Goal: Task Accomplishment & Management: Use online tool/utility

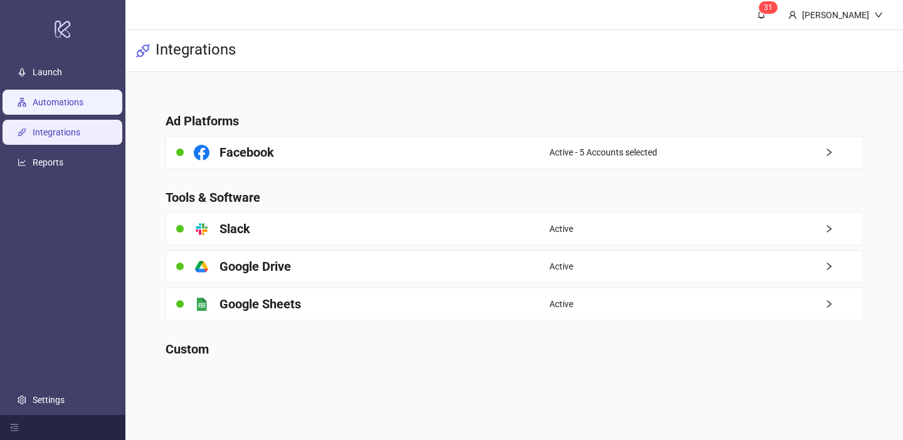
click at [72, 97] on link "Automations" at bounding box center [58, 102] width 51 height 10
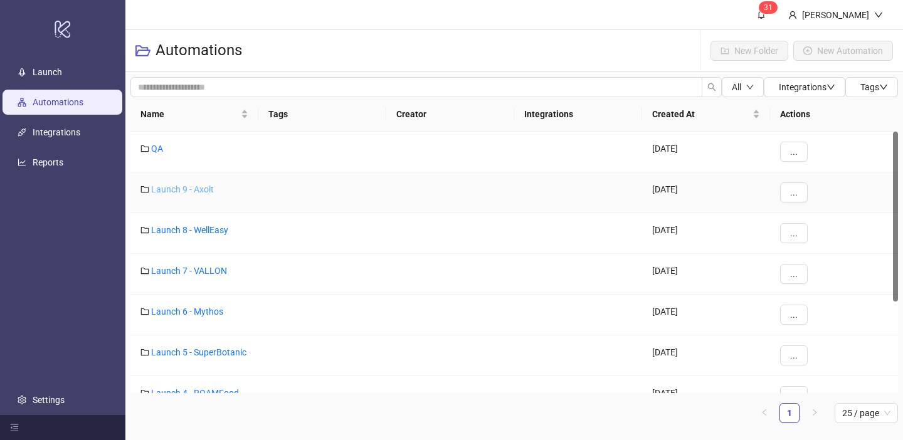
click at [196, 186] on link "Launch 9 - Axolt" at bounding box center [182, 189] width 63 height 10
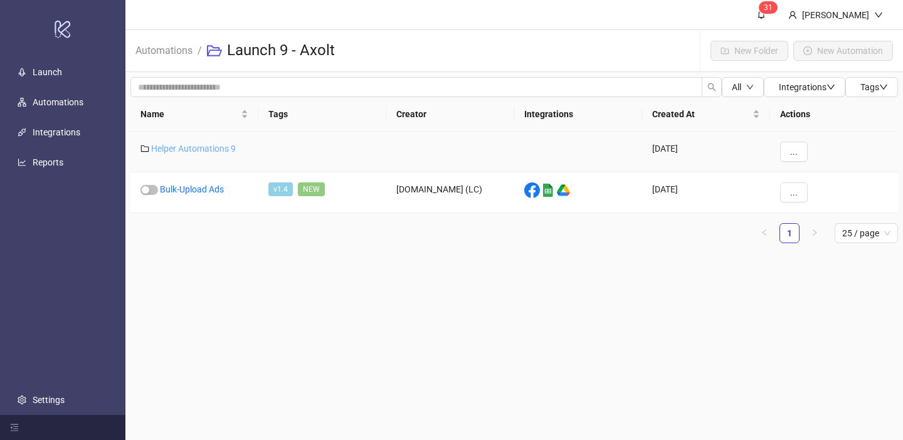
click at [197, 148] on link "Helper Automations 9" at bounding box center [193, 149] width 85 height 10
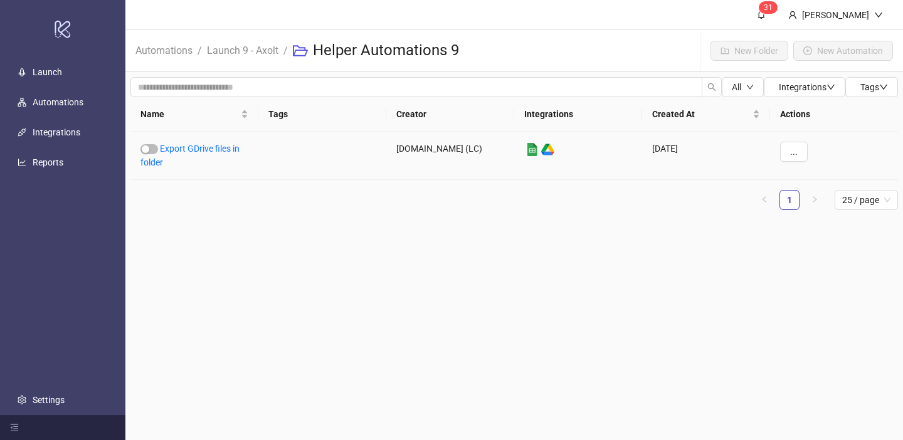
click at [197, 148] on link "Export GDrive files in folder" at bounding box center [189, 156] width 99 height 24
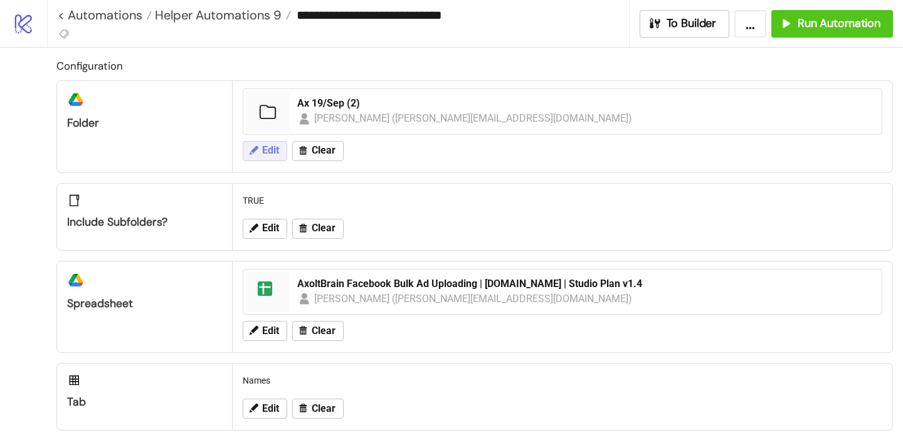
click at [260, 150] on button "Edit" at bounding box center [265, 151] width 45 height 20
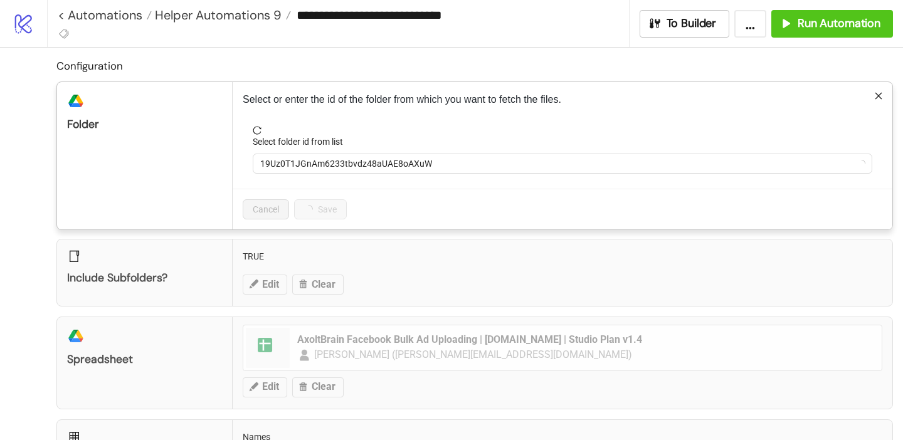
click at [311, 178] on form "Select folder id from list 19Uz0T1JGnAm6233tbvdz48aUAE8oAXuW" at bounding box center [563, 157] width 640 height 63
click at [305, 169] on span "19Uz0T1JGnAm6233tbvdz48aUAE8oAXuW" at bounding box center [562, 163] width 605 height 19
click at [305, 169] on span "Ax 19/Sep (2)" at bounding box center [562, 163] width 605 height 19
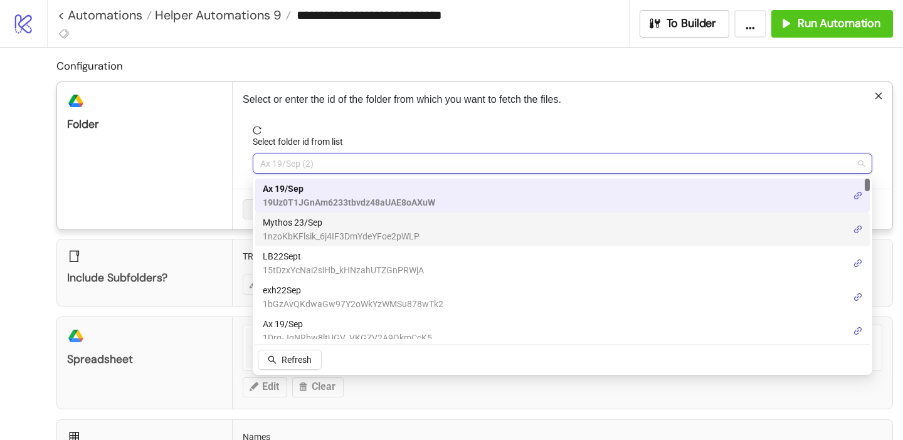
click at [295, 236] on span "1nzoKbKFlsik_6j4IF3DmYdeYFoe2pWLP" at bounding box center [341, 237] width 157 height 14
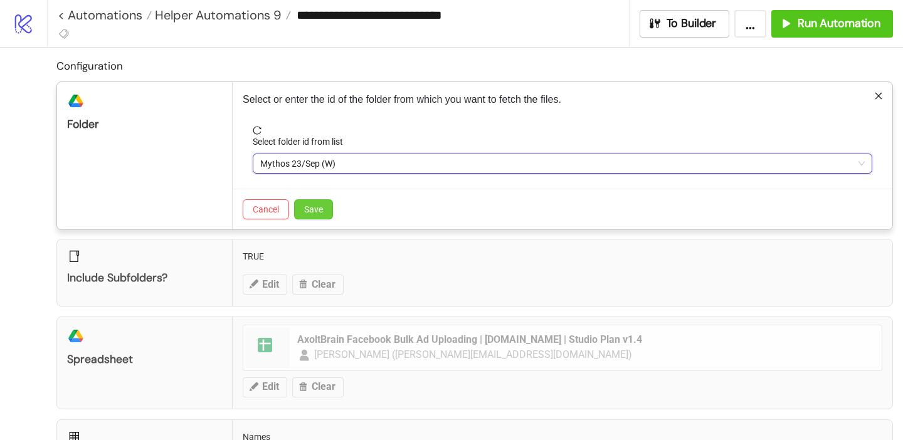
click at [312, 209] on span "Save" at bounding box center [313, 209] width 19 height 10
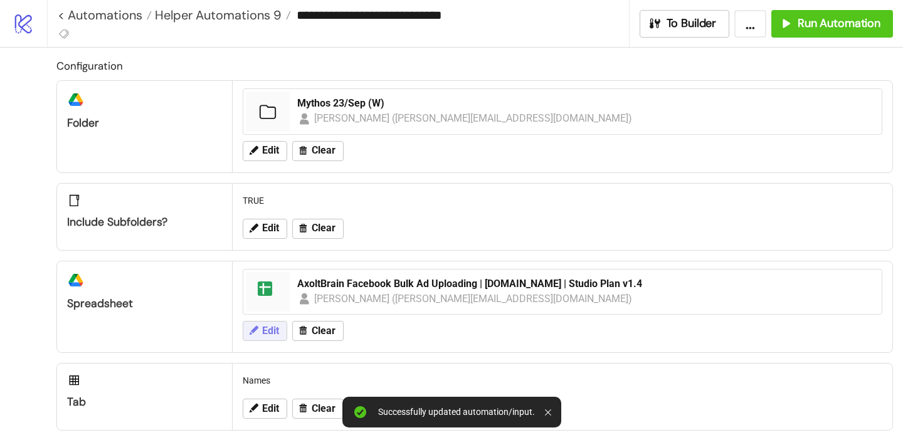
click at [280, 328] on button "Edit" at bounding box center [265, 331] width 45 height 20
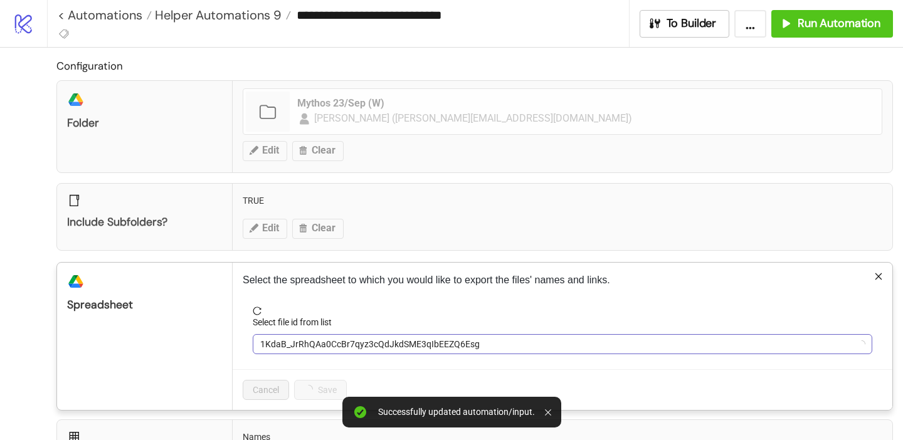
click at [315, 339] on span "1KdaB_JrRhQAa0CcBr7qyz3cQdJkdSME3qIbEEZQ6Esg" at bounding box center [562, 344] width 605 height 19
click at [315, 339] on span "AxoltBrain Facebook Bulk Ad Uploading | [DOMAIN_NAME] | Studio Plan v1.4" at bounding box center [562, 344] width 605 height 19
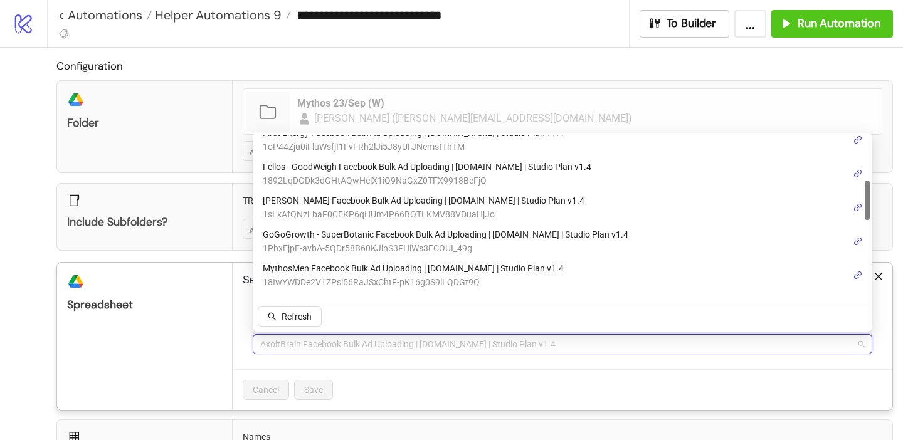
scroll to position [182, 0]
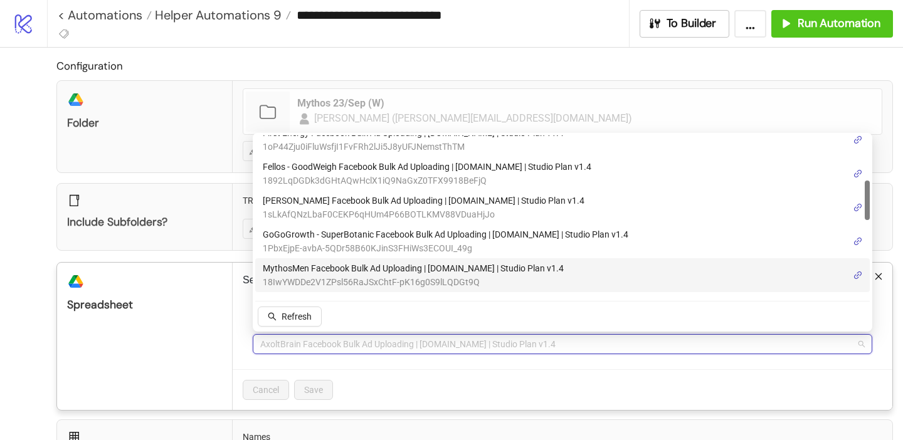
click at [334, 271] on span "MythosMen Facebook Bulk Ad Uploading | [DOMAIN_NAME] | Studio Plan v1.4" at bounding box center [413, 269] width 301 height 14
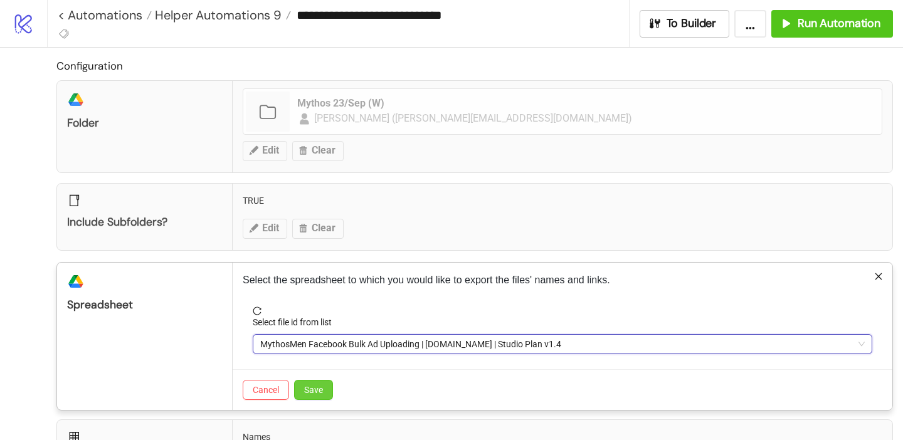
click at [326, 391] on button "Save" at bounding box center [313, 390] width 39 height 20
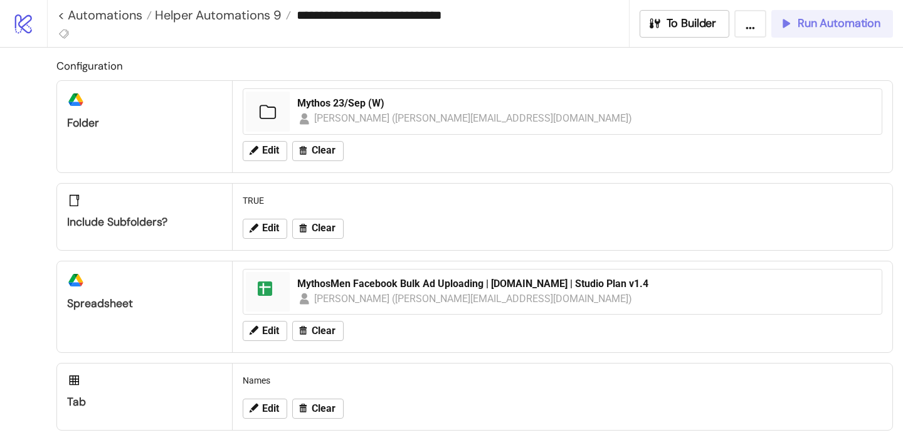
click at [821, 17] on span "Run Automation" at bounding box center [839, 23] width 83 height 14
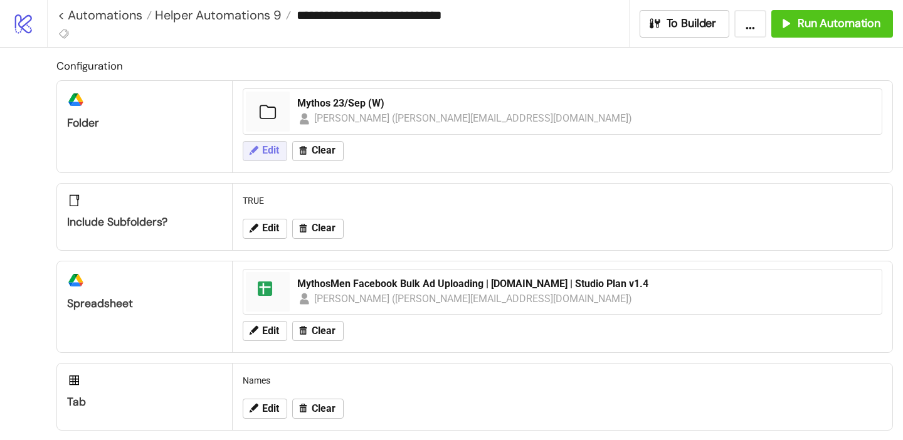
click at [268, 158] on button "Edit" at bounding box center [265, 151] width 45 height 20
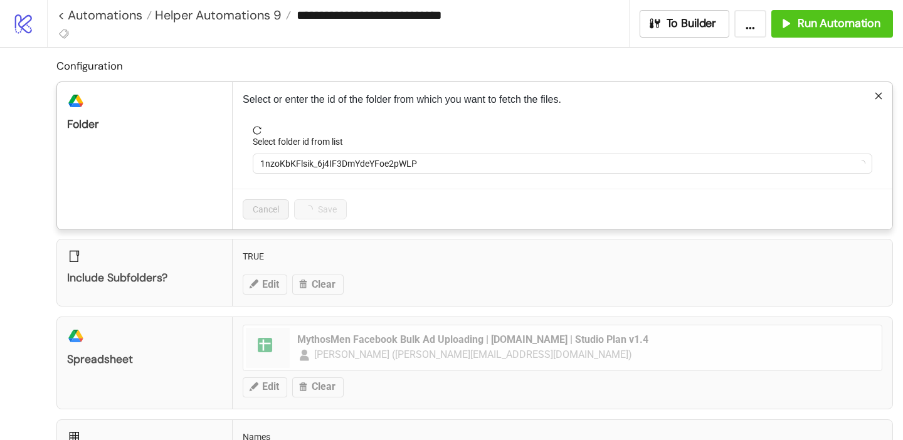
click at [317, 178] on form "Select folder id from list 1nzoKbKFlsik_6j4IF3DmYdeYFoe2pWLP" at bounding box center [563, 157] width 640 height 63
click at [317, 169] on span "1nzoKbKFlsik_6j4IF3DmYdeYFoe2pWLP" at bounding box center [562, 163] width 605 height 19
click at [317, 169] on span "Mythos 23/Sep (W)" at bounding box center [562, 163] width 605 height 19
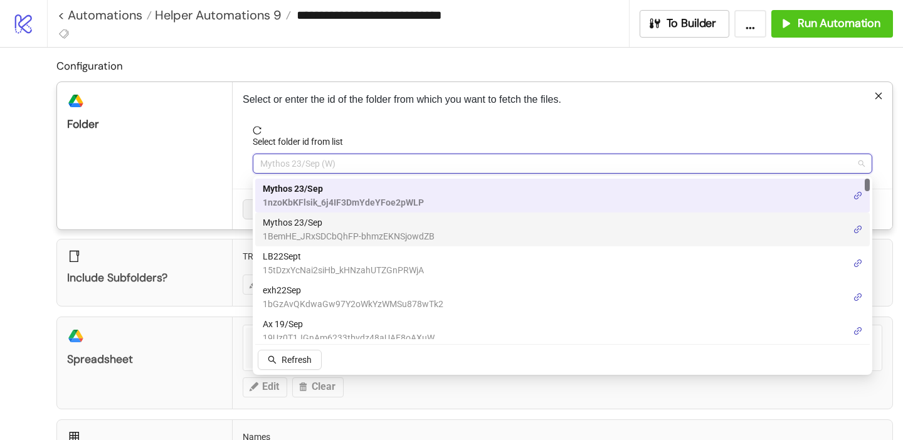
click at [318, 222] on span "Mythos 23/Sep" at bounding box center [349, 223] width 172 height 14
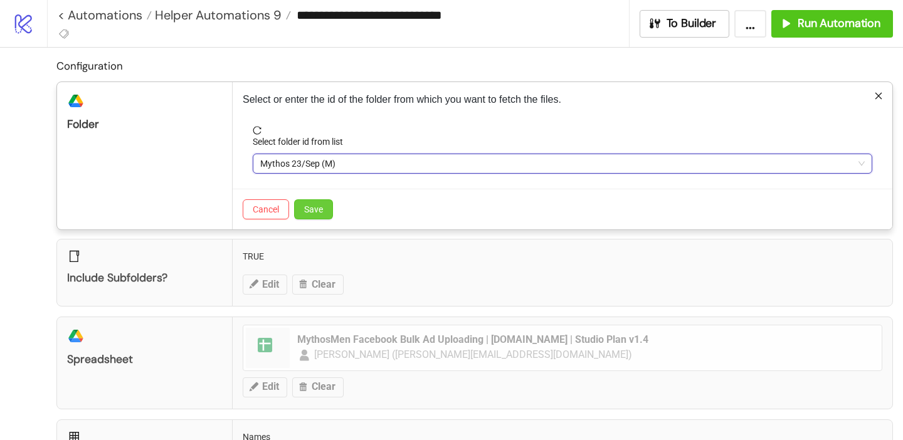
click at [318, 211] on span "Save" at bounding box center [313, 209] width 19 height 10
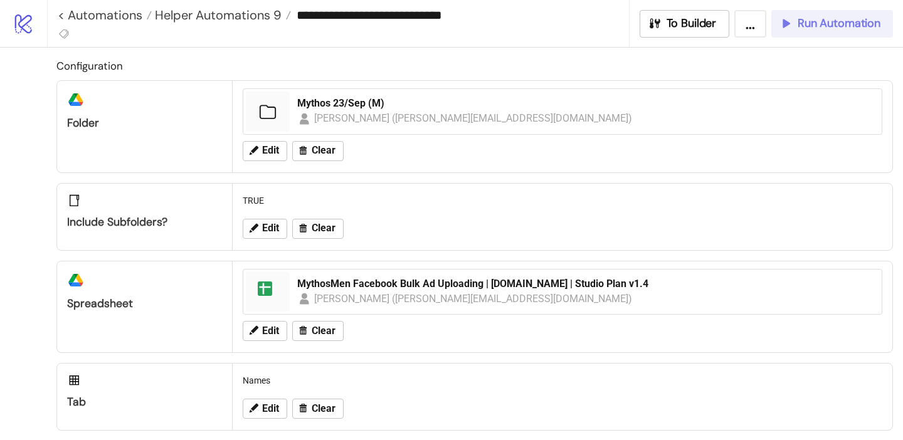
click at [807, 30] on span "Run Automation" at bounding box center [839, 23] width 83 height 14
